Goal: Task Accomplishment & Management: Complete application form

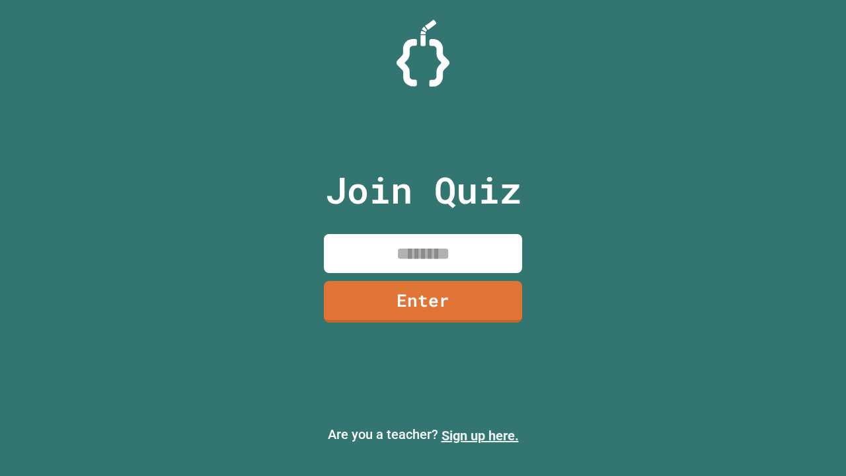
click at [480, 435] on link "Sign up here." at bounding box center [479, 435] width 77 height 16
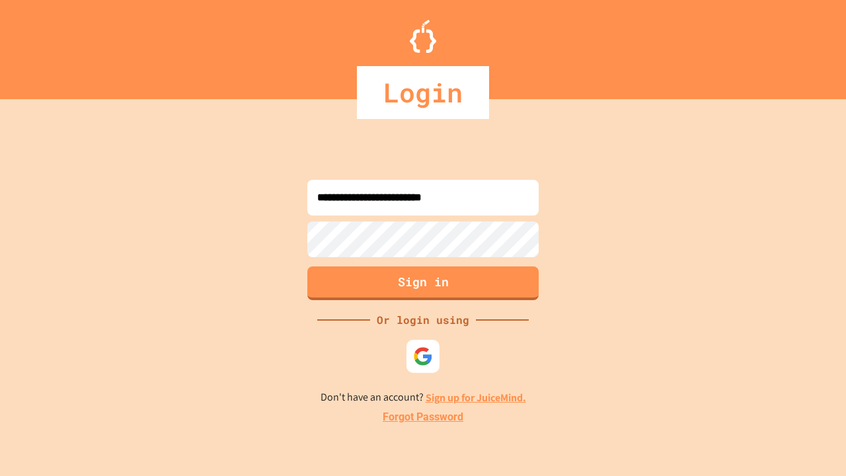
type input "**********"
